Goal: Task Accomplishment & Management: Use online tool/utility

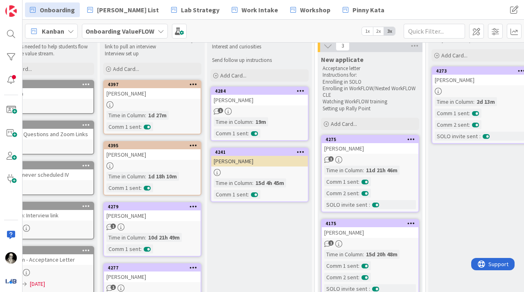
scroll to position [42, 33]
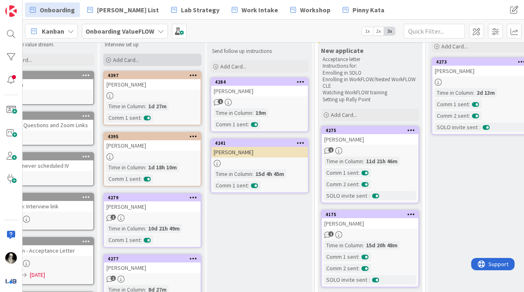
click at [130, 59] on span "Add Card..." at bounding box center [126, 59] width 26 height 7
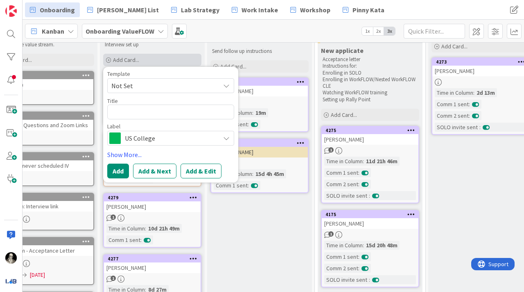
type textarea "x"
type textarea "H"
type textarea "x"
type textarea "Ho"
type textarea "x"
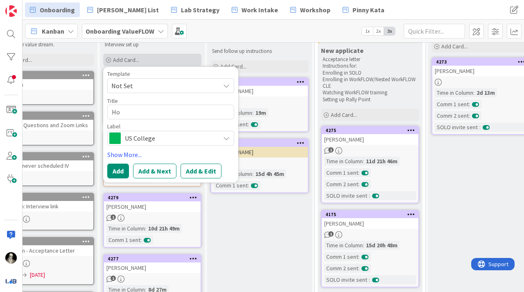
type textarea "Hol"
type textarea "x"
type textarea "[PERSON_NAME]"
type textarea "x"
type textarea "[PERSON_NAME]"
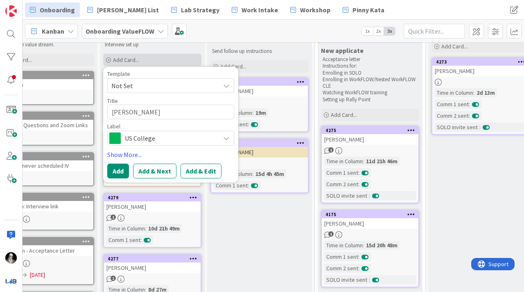
type textarea "x"
type textarea "[PERSON_NAME]"
type textarea "x"
type textarea "[PERSON_NAME] B"
type textarea "x"
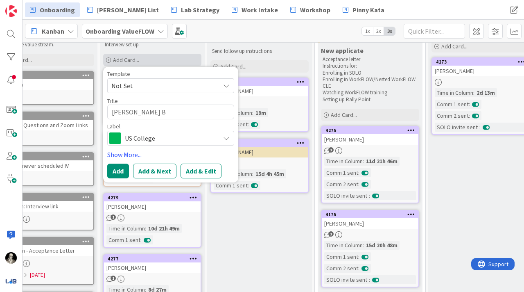
type textarea "[PERSON_NAME]"
type textarea "x"
type textarea "[PERSON_NAME] Ban"
type textarea "x"
type textarea "[PERSON_NAME] Bank"
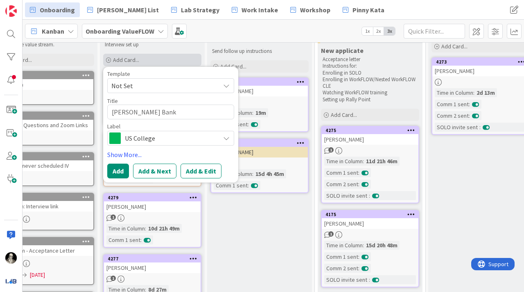
type textarea "x"
type textarea "[PERSON_NAME]"
click at [175, 136] on span "US College" at bounding box center [170, 137] width 91 height 11
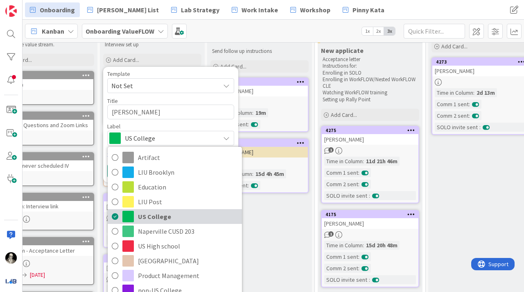
scroll to position [13, 0]
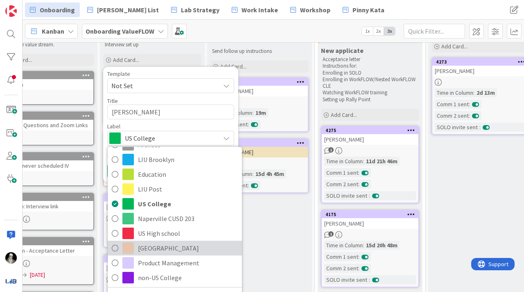
click at [158, 244] on span "[GEOGRAPHIC_DATA]" at bounding box center [188, 248] width 100 height 12
type textarea "x"
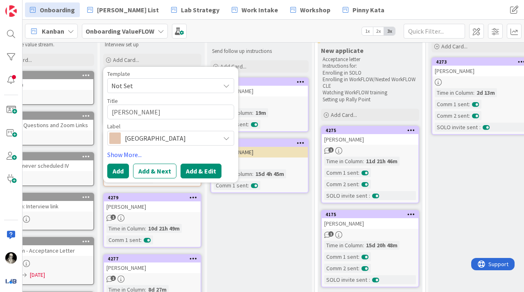
click at [199, 166] on button "Add & Edit" at bounding box center [201, 170] width 41 height 15
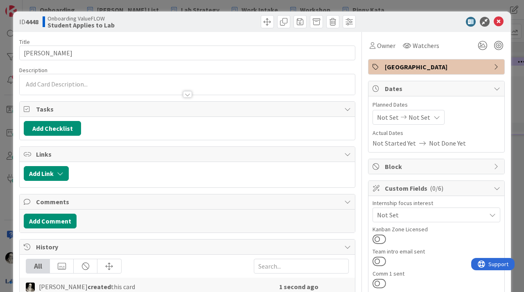
click at [67, 81] on div at bounding box center [187, 84] width 335 height 20
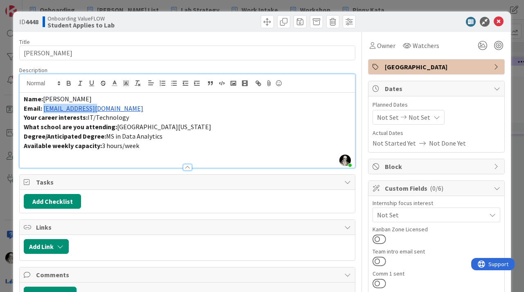
drag, startPoint x: 105, startPoint y: 110, endPoint x: 44, endPoint y: 109, distance: 61.0
click at [44, 109] on p "Email: [EMAIL_ADDRESS][DOMAIN_NAME]" at bounding box center [187, 108] width 327 height 9
copy link "[EMAIL_ADDRESS][DOMAIN_NAME]"
click at [376, 278] on button at bounding box center [380, 283] width 14 height 11
click at [498, 20] on icon at bounding box center [499, 22] width 10 height 10
